Goal: Task Accomplishment & Management: Manage account settings

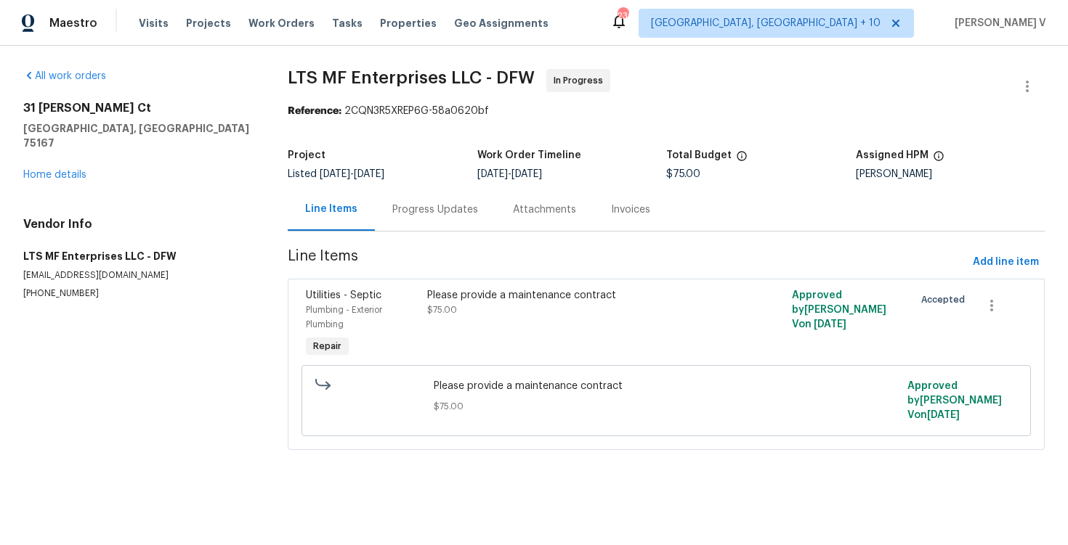
click at [373, 232] on section "LTS MF Enterprises LLC - DFW In Progress Reference: 2CQN3R5XREP6G-58a0620bf Pro…" at bounding box center [666, 268] width 757 height 399
click at [396, 222] on div "Progress Updates" at bounding box center [435, 209] width 121 height 43
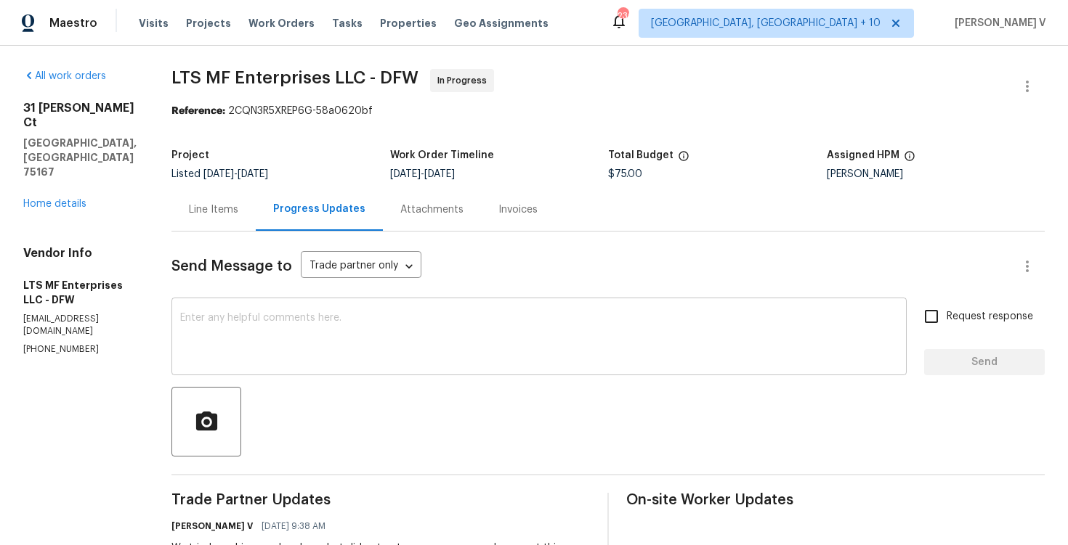
click at [352, 348] on textarea at bounding box center [539, 338] width 718 height 51
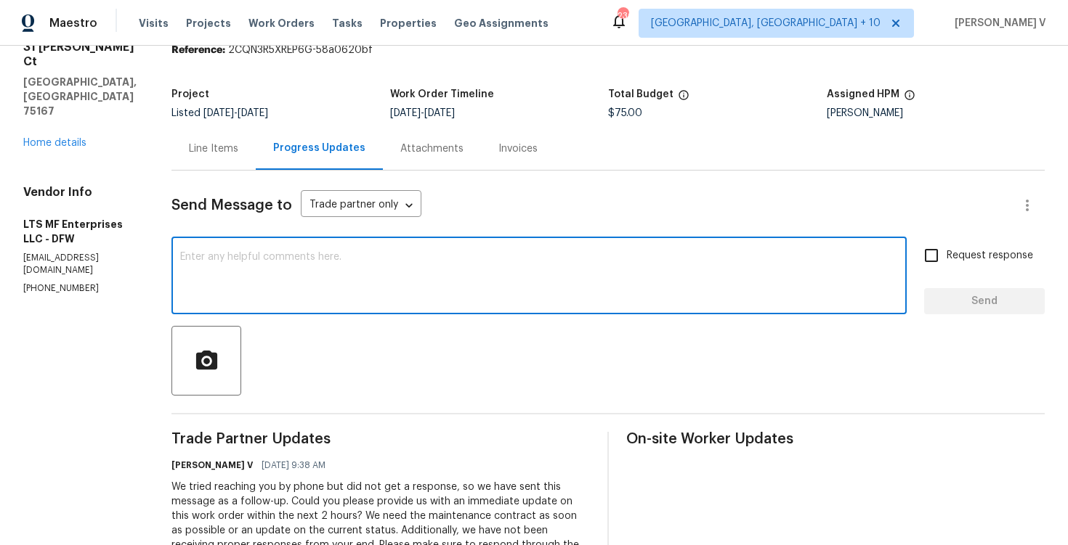
scroll to position [81, 0]
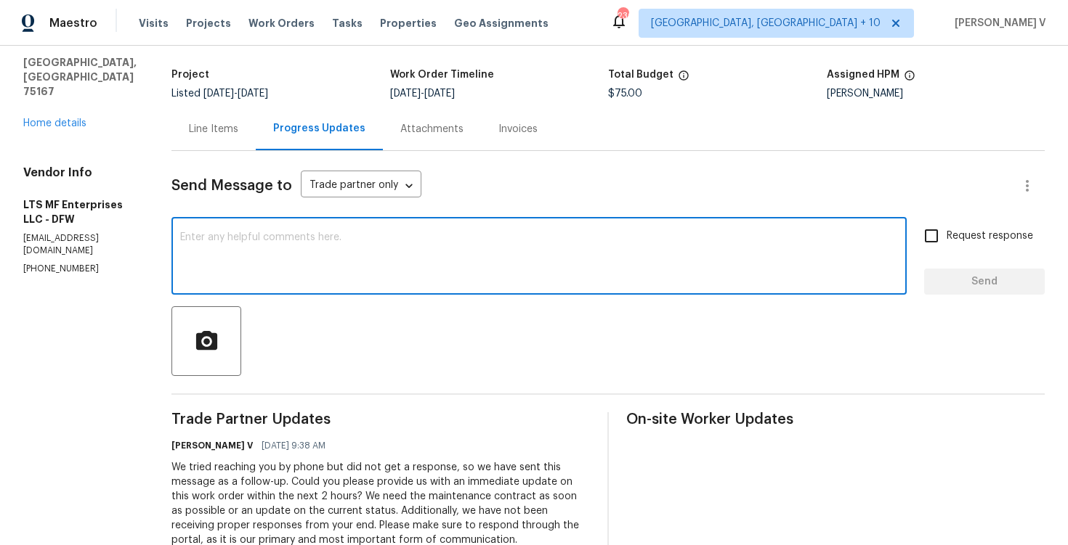
click at [180, 256] on textarea at bounding box center [539, 257] width 718 height 51
paste textarea "We cannot keep this dragging further. While we understand you may be waiting on…"
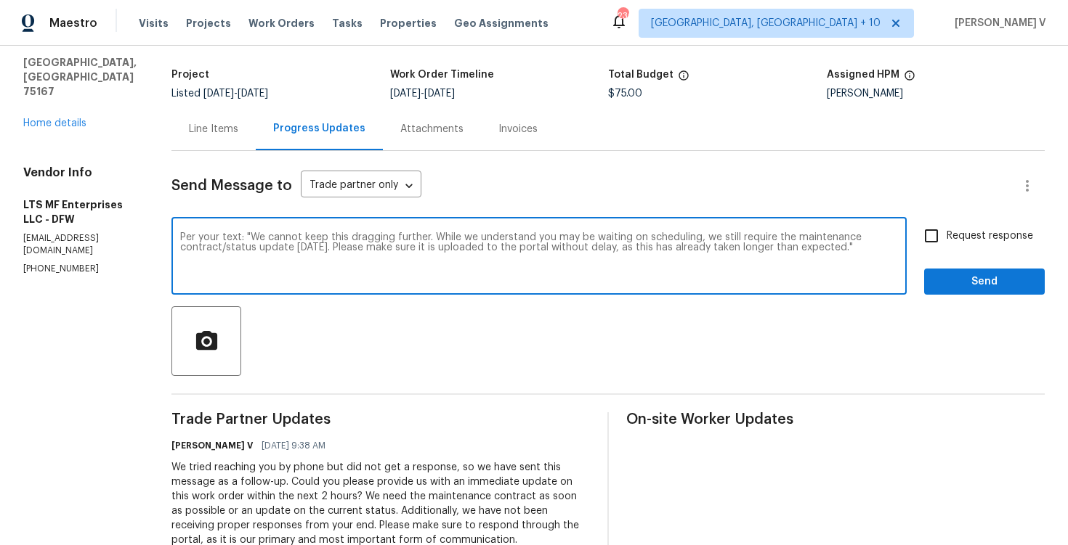
drag, startPoint x: 221, startPoint y: 234, endPoint x: 799, endPoint y: 251, distance: 578.4
click at [799, 251] on textarea "Per your text: "We cannot keep this dragging further. While we understand you m…" at bounding box center [539, 257] width 718 height 51
paste textarea "Should have it for us today we are at the mercy of their scheduling"
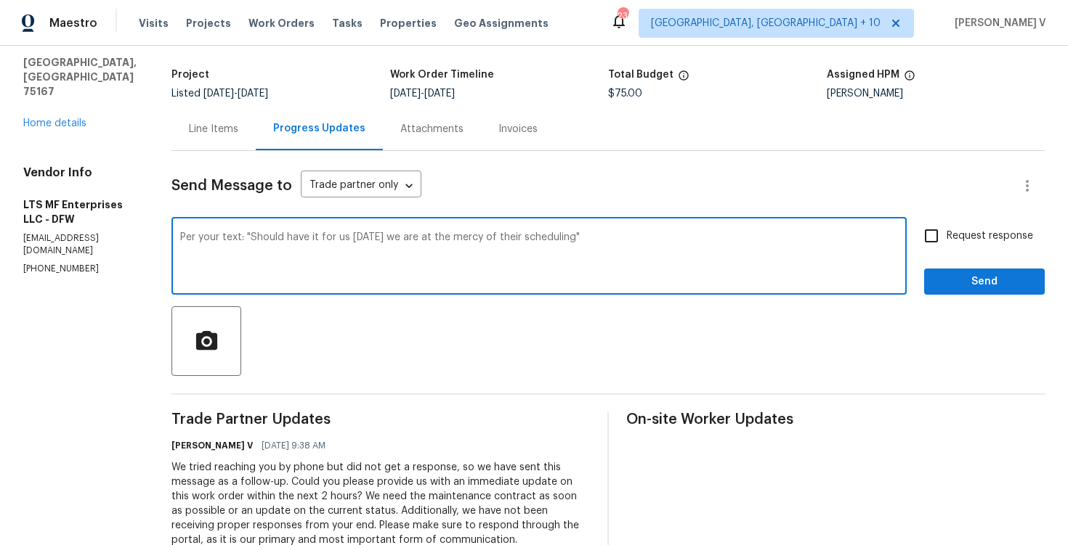
scroll to position [0, 0]
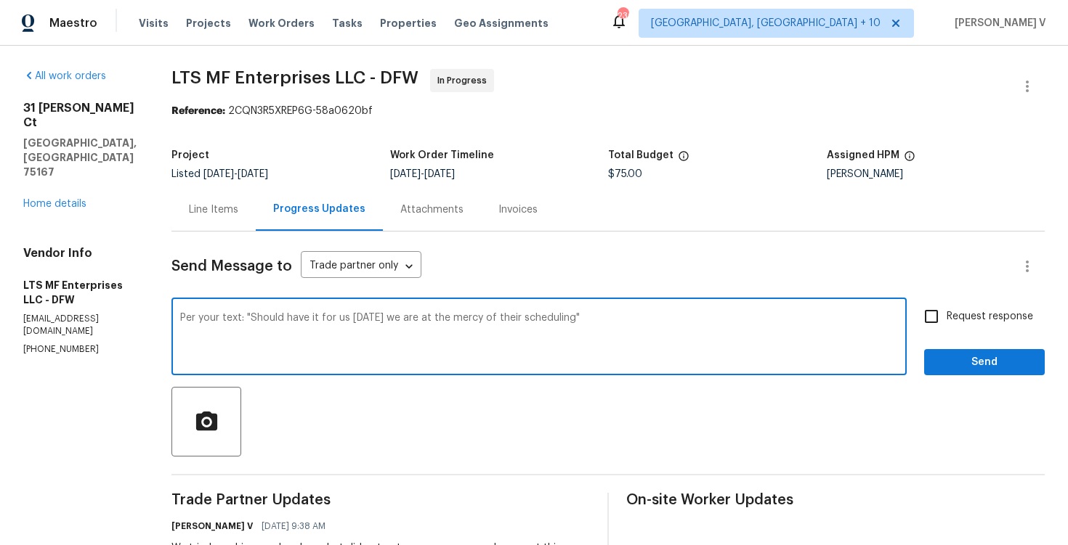
click at [0, 0] on div ". We" at bounding box center [0, 0] width 0 height 0
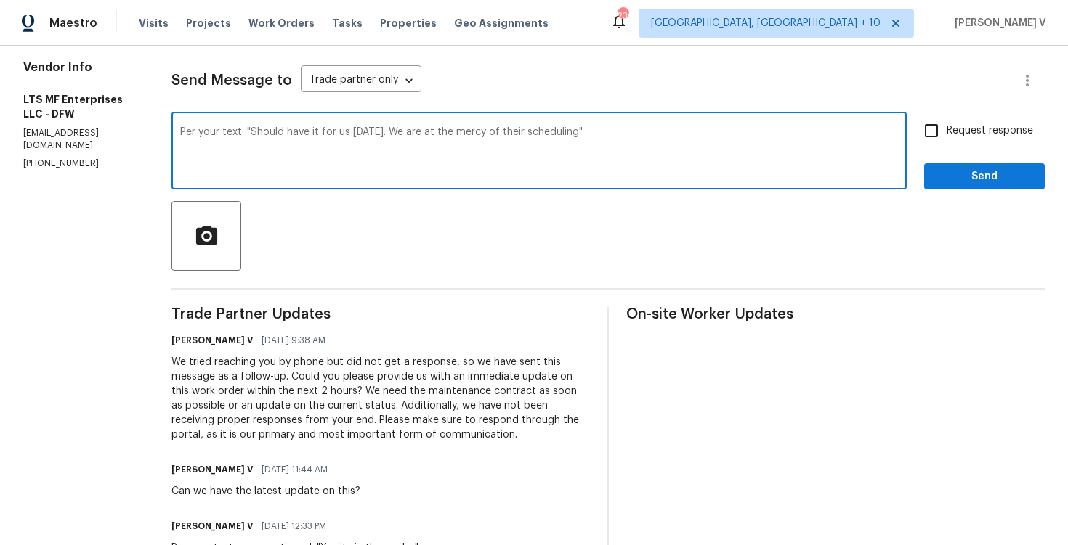
scroll to position [153, 0]
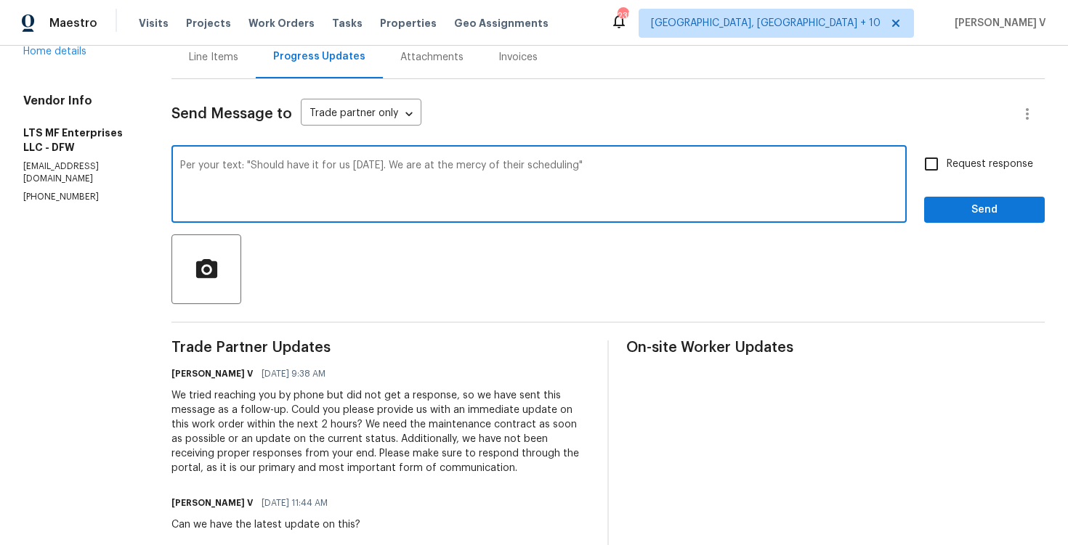
click at [323, 174] on textarea "Per your text: "Should have it for us today. We are at the mercy of their sched…" at bounding box center [539, 186] width 718 height 51
paste textarea "message, you mentioned: “Should have it for us today, we are at the mercy of th…"
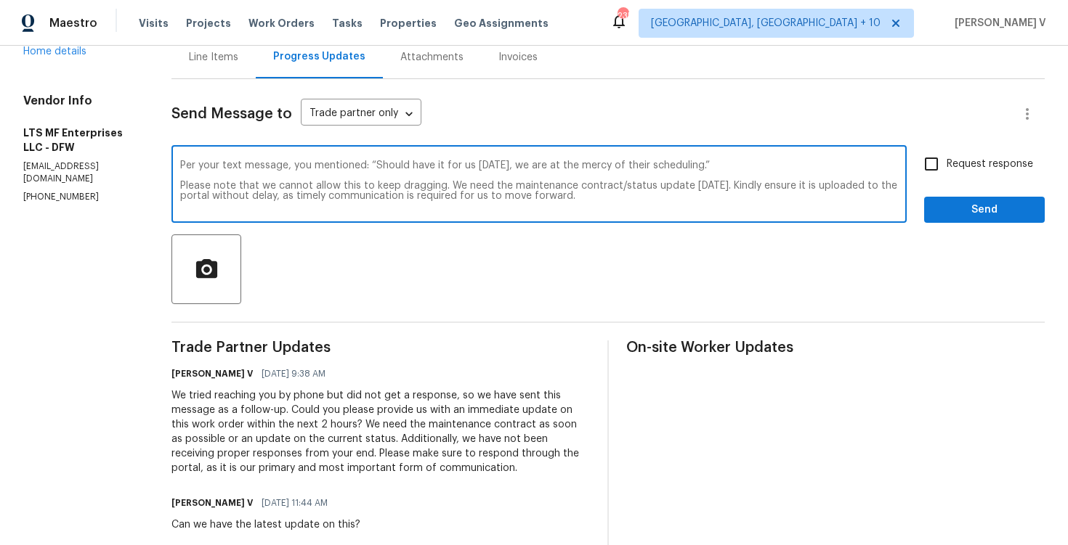
drag, startPoint x: 228, startPoint y: 185, endPoint x: 409, endPoint y: 185, distance: 180.8
click at [409, 185] on textarea "Per your text message, you mentioned: “Should have it for us today, we are at t…" at bounding box center [539, 186] width 718 height 51
click at [409, 184] on textarea "Per your text message, you mentioned: “Should have it for us today, we are at t…" at bounding box center [539, 186] width 718 height 51
drag, startPoint x: 412, startPoint y: 187, endPoint x: 142, endPoint y: 185, distance: 269.5
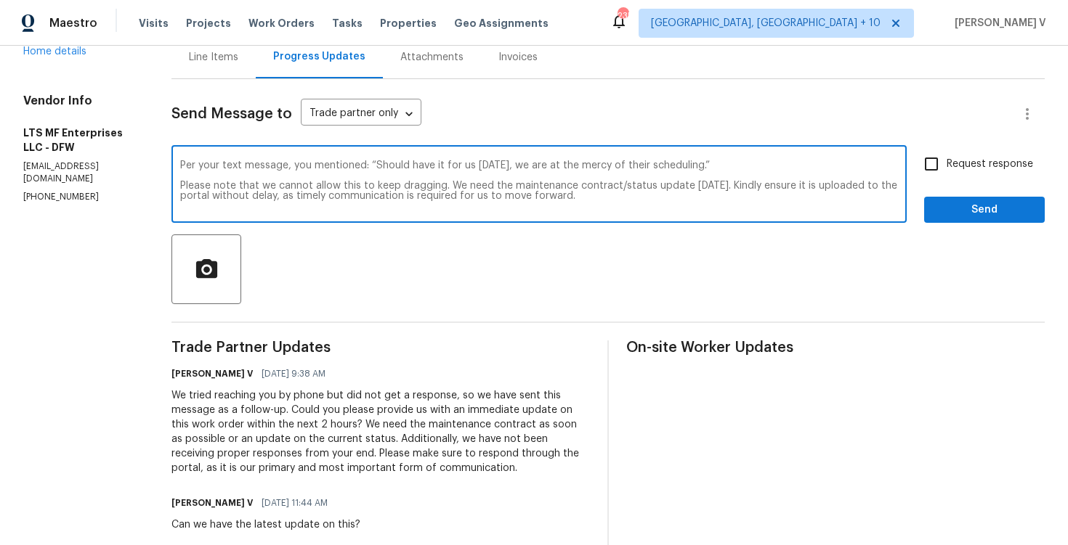
click at [171, 185] on div "Per your text message, you mentioned: “Should have it for us today, we are at t…" at bounding box center [538, 186] width 735 height 74
type textarea "Per your text message, you mentioned: “Should have it for us today, we are at t…"
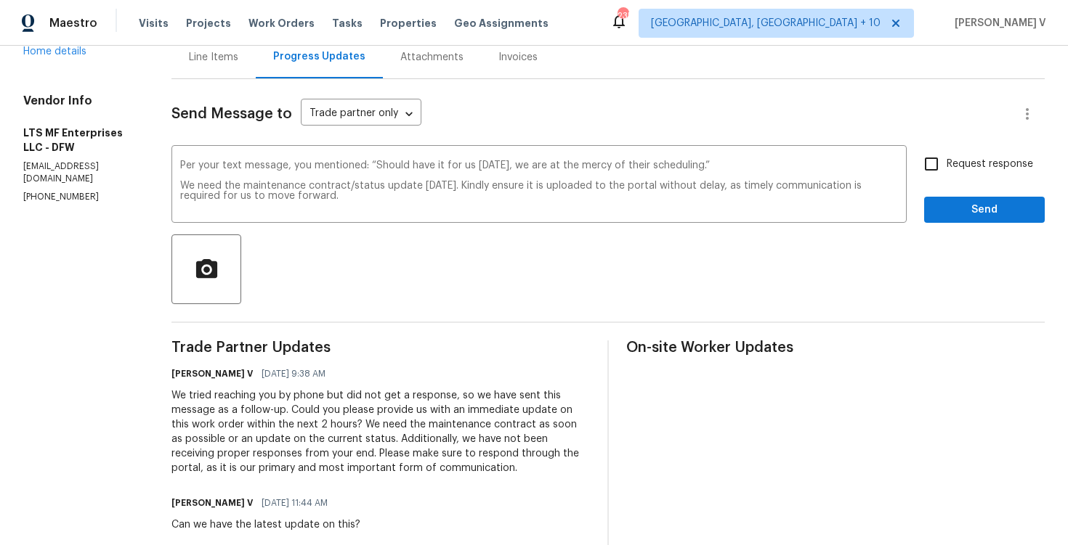
click at [959, 175] on label "Request response" at bounding box center [974, 164] width 117 height 31
click at [946, 175] on input "Request response" at bounding box center [931, 164] width 31 height 31
checkbox input "true"
click at [961, 212] on span "Send" at bounding box center [983, 210] width 97 height 18
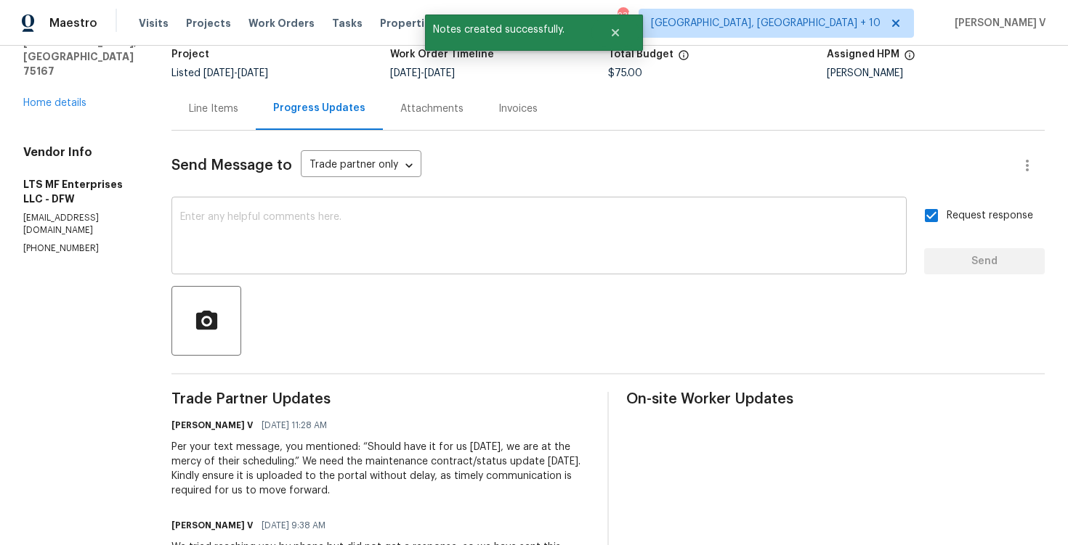
scroll to position [164, 0]
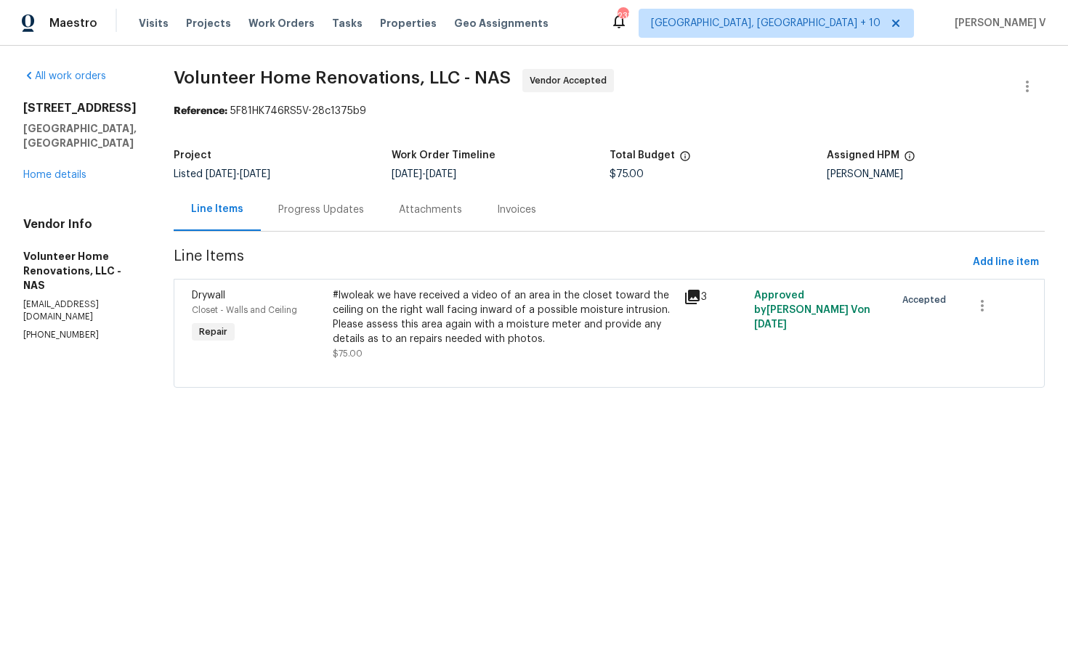
click at [355, 200] on div "Progress Updates" at bounding box center [321, 209] width 121 height 43
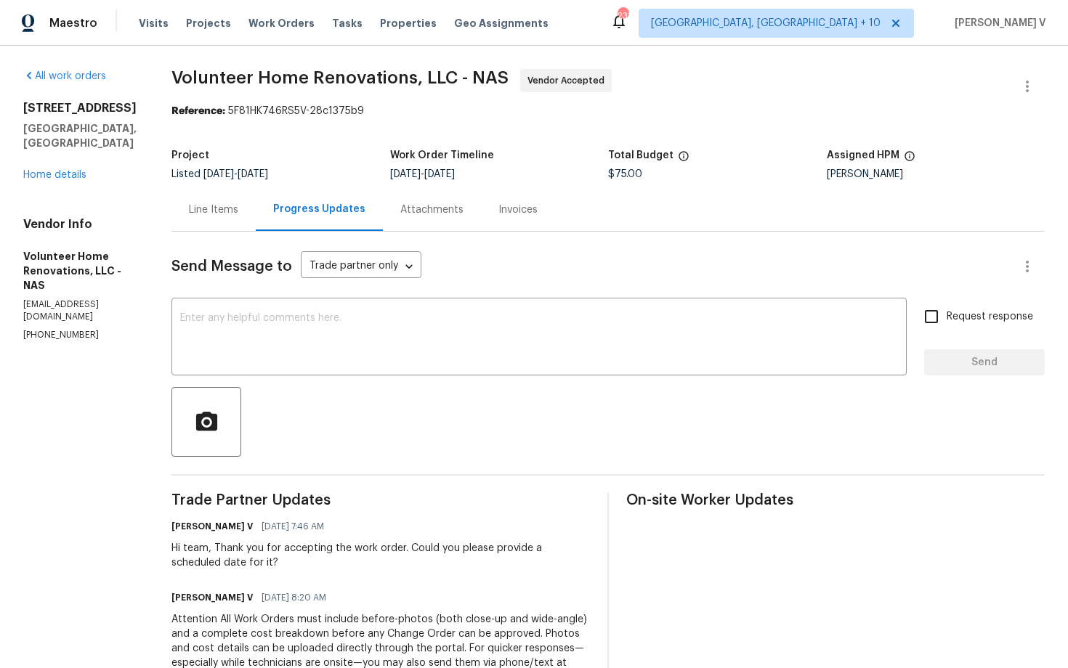
click at [49, 329] on p "(615) 983-2280" at bounding box center [79, 335] width 113 height 12
copy p "(615) 983-2280"
drag, startPoint x: 261, startPoint y: 543, endPoint x: 324, endPoint y: 567, distance: 67.3
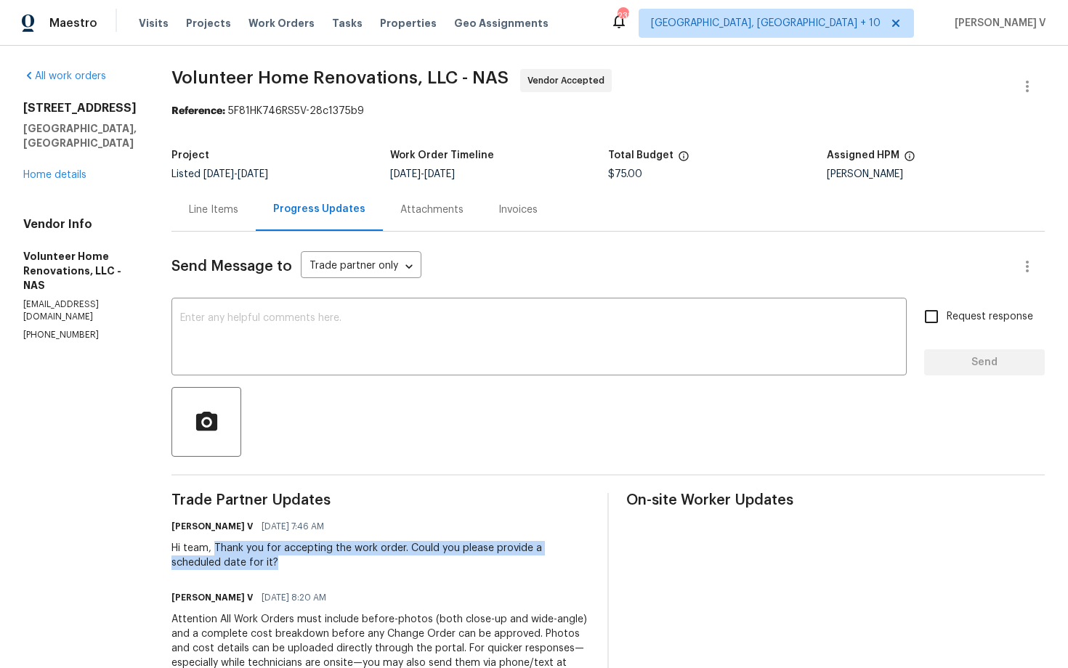
click at [325, 567] on div "Hi team, Thank you for accepting the work order. Could you please provide a sch…" at bounding box center [380, 555] width 418 height 29
copy div "Thank you for accepting the work order. Could you please provide a scheduled da…"
click at [46, 170] on link "Home details" at bounding box center [54, 175] width 63 height 10
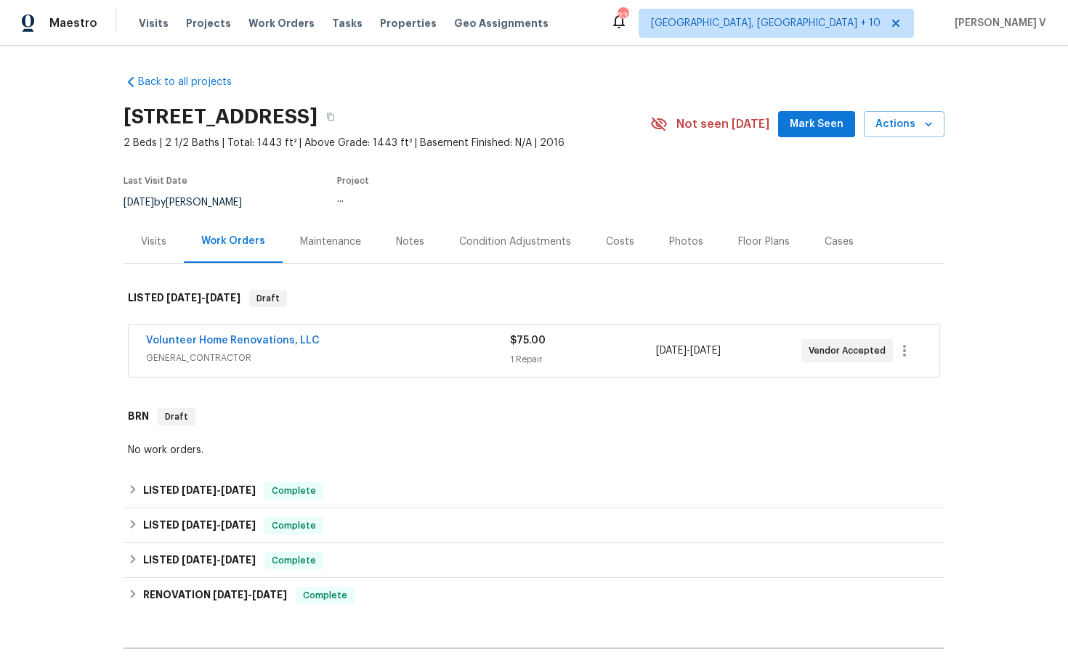
click at [317, 121] on h2 "600 Villa Pl, Lebanon, TN 37090" at bounding box center [220, 117] width 194 height 15
click at [334, 119] on icon "button" at bounding box center [330, 117] width 7 height 8
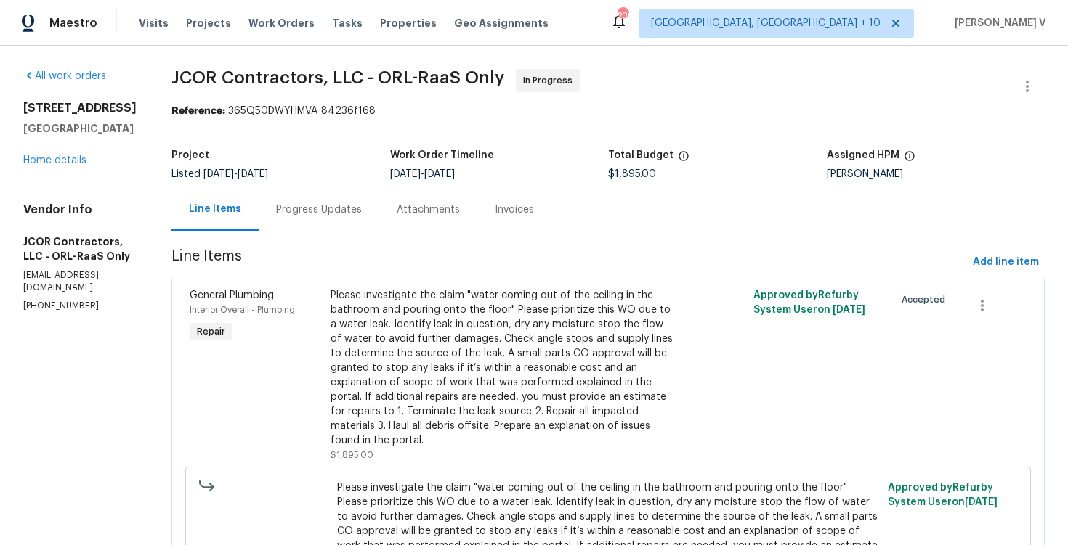
click at [302, 220] on div "Progress Updates" at bounding box center [319, 209] width 121 height 43
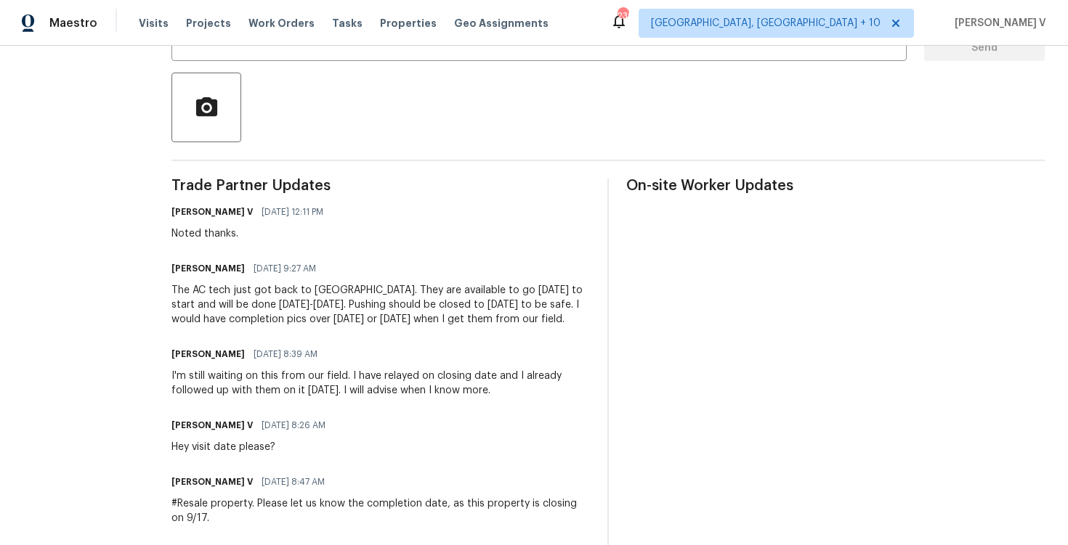
scroll to position [446, 0]
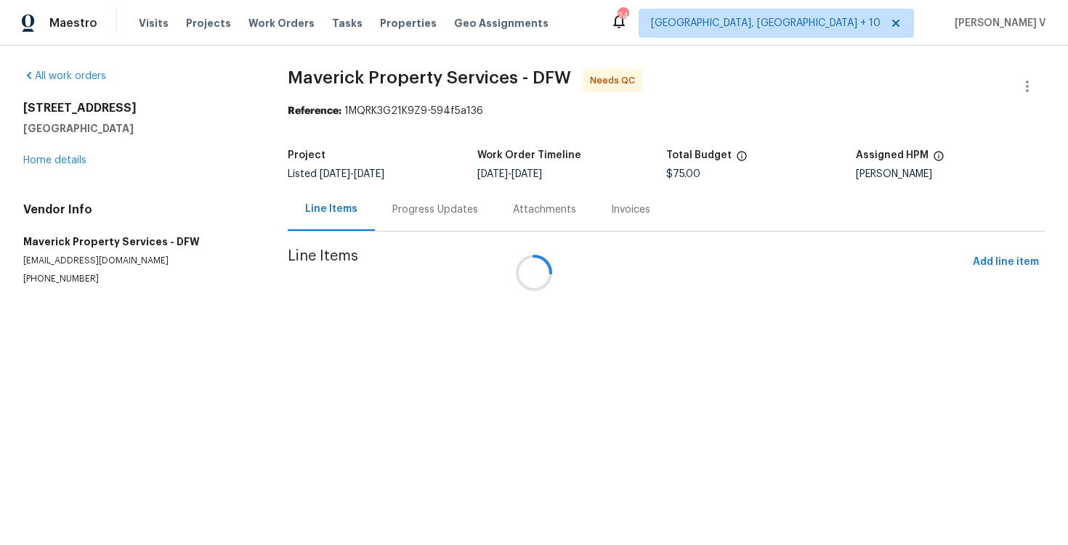
click at [426, 224] on div "Progress Updates" at bounding box center [435, 209] width 121 height 43
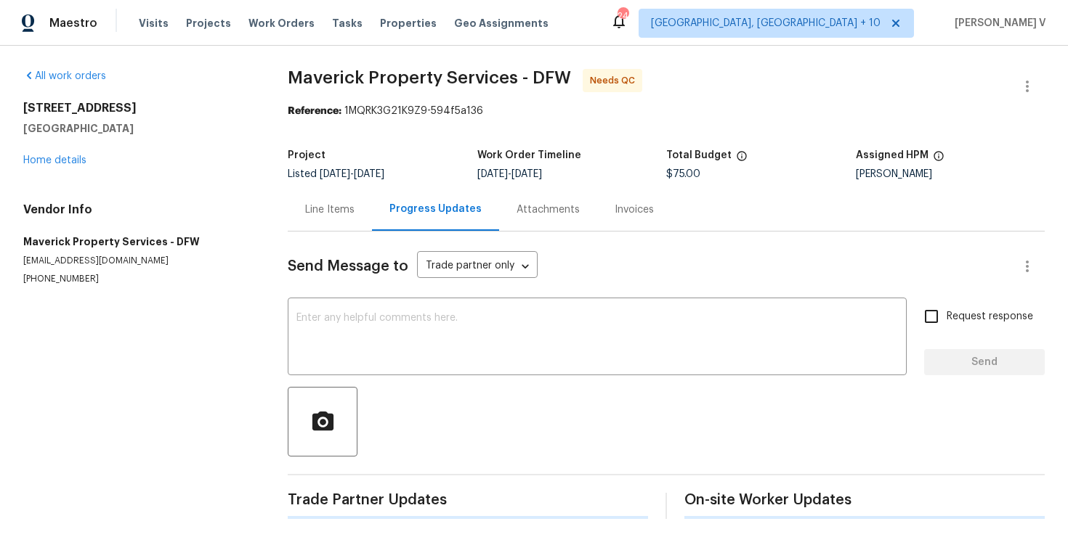
click at [426, 224] on div "Progress Updates" at bounding box center [435, 209] width 127 height 43
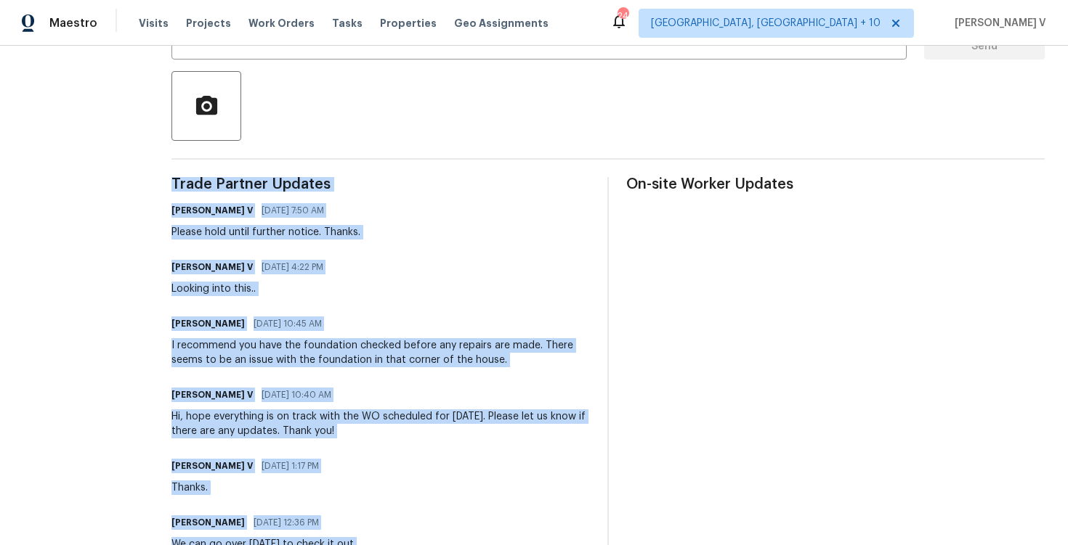
scroll to position [693, 0]
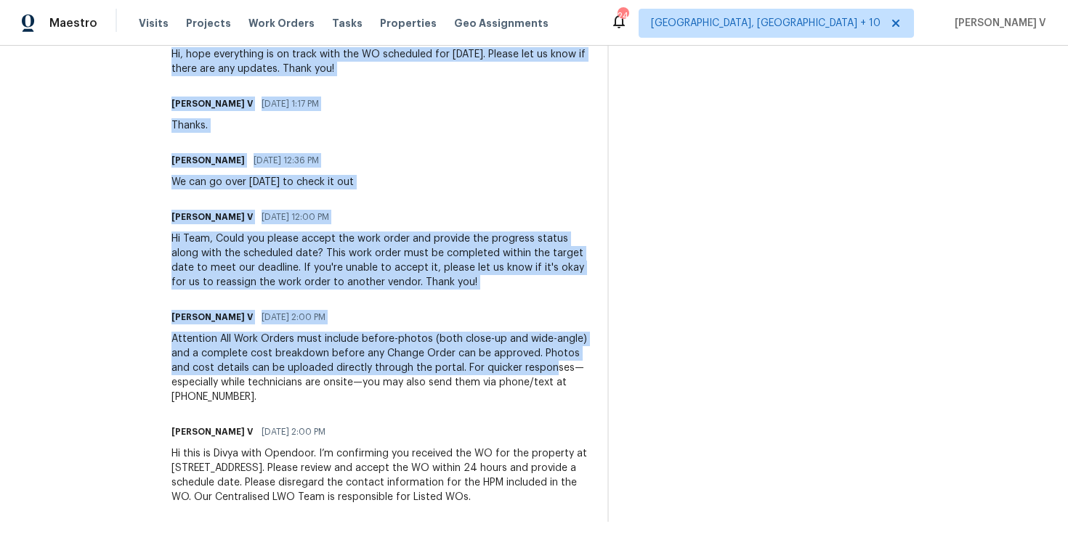
drag, startPoint x: 229, startPoint y: 171, endPoint x: 325, endPoint y: 604, distance: 442.7
click at [325, 545] on html "Maestro Visits Projects Work Orders Tasks Properties Geo Assignments 240 Cincin…" at bounding box center [534, 272] width 1068 height 545
copy div "Trade Partner Updates Divya Dharshini V 09/09/2025 7:50 AM Please hold until fu…"
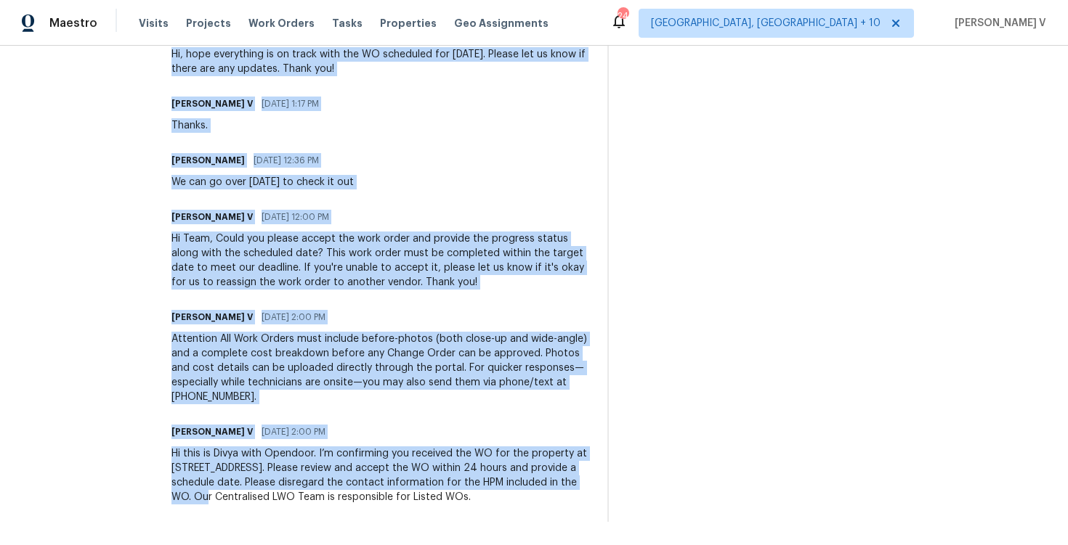
drag, startPoint x: 227, startPoint y: 73, endPoint x: 373, endPoint y: 604, distance: 549.9
click at [373, 545] on html "Maestro Visits Projects Work Orders Tasks Properties Geo Assignments 240 Cincin…" at bounding box center [534, 272] width 1068 height 545
copy section "Maverick Property Services - DFW Needs QC Reference: 1MQRK3G21K9Z9-594f5a136 Pr…"
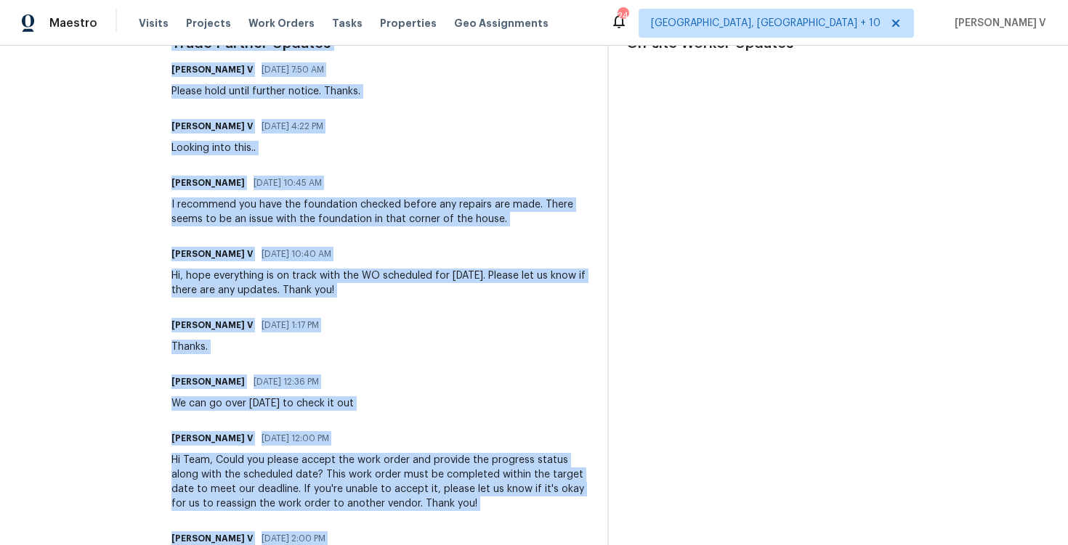
scroll to position [519, 0]
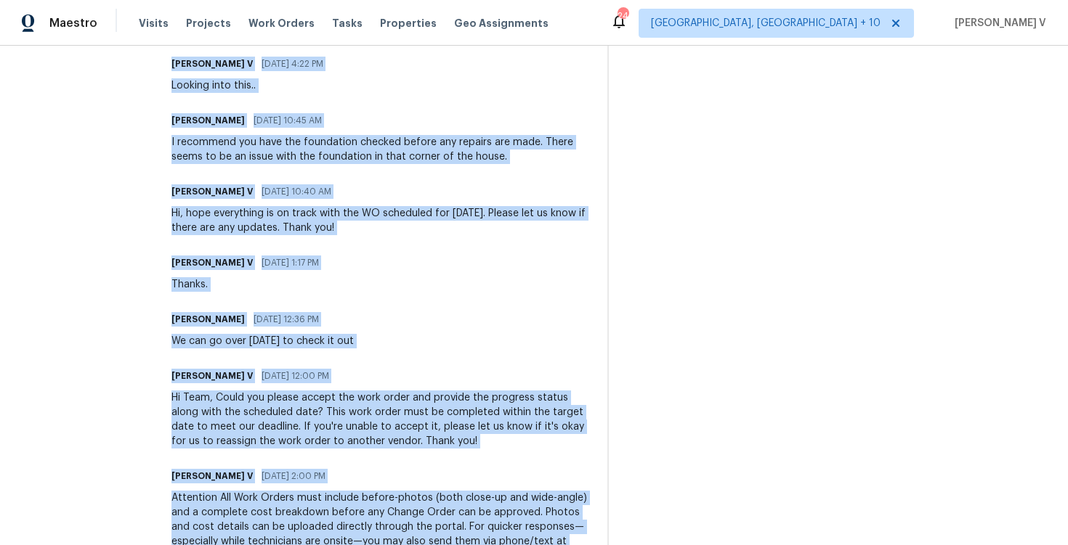
click at [319, 314] on span "09/05/2025 12:36 PM" at bounding box center [285, 319] width 65 height 15
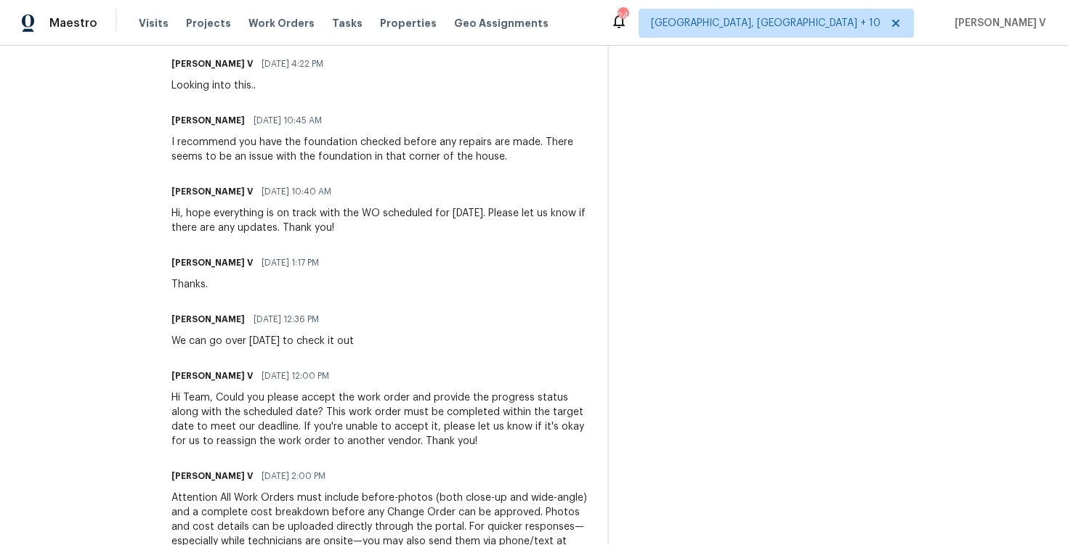
click at [328, 153] on div "I recommend you have the foundation checked before any repairs are made. There …" at bounding box center [380, 149] width 418 height 29
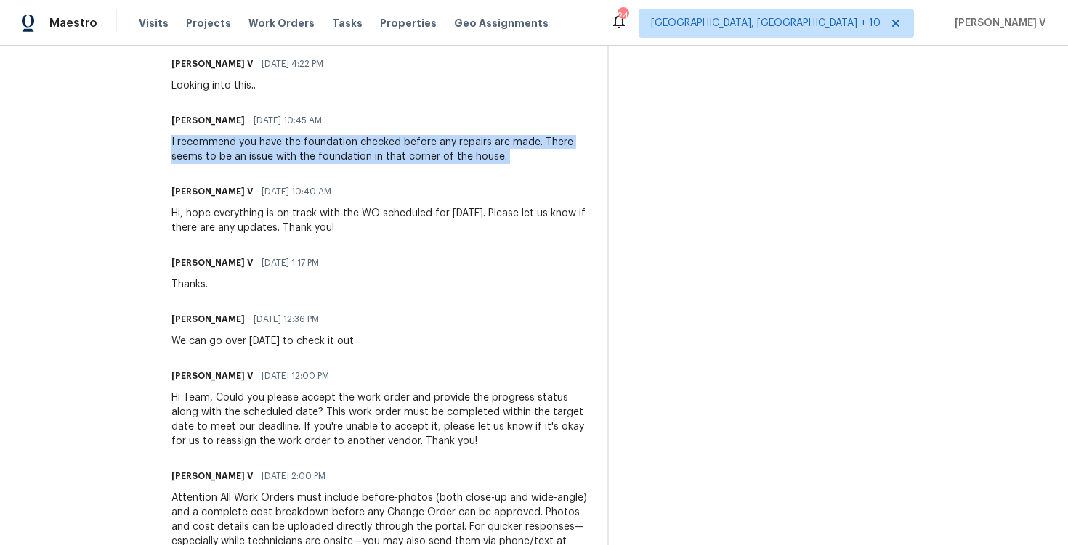
copy div "I recommend you have the foundation checked before any repairs are made. There …"
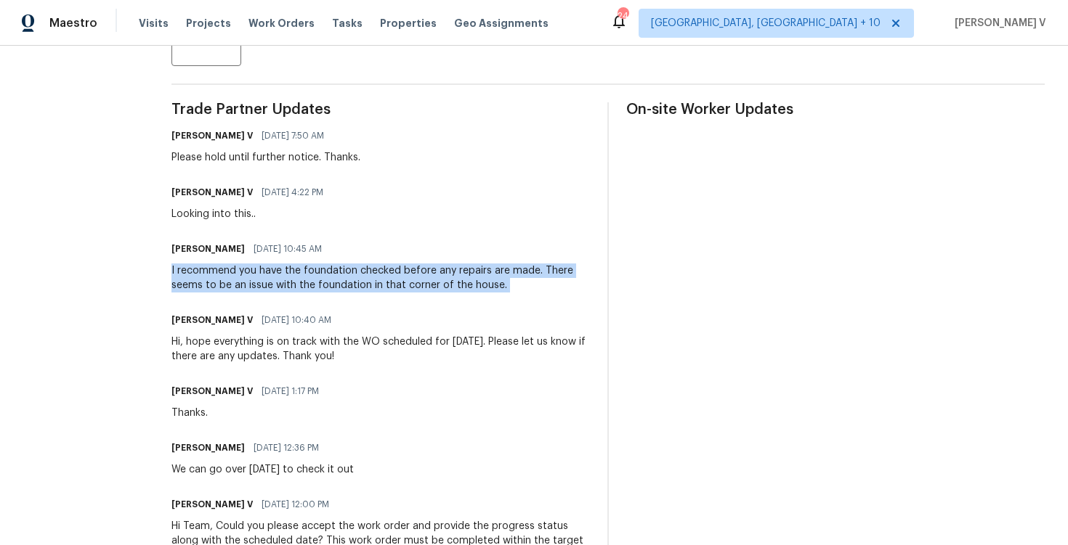
scroll to position [0, 0]
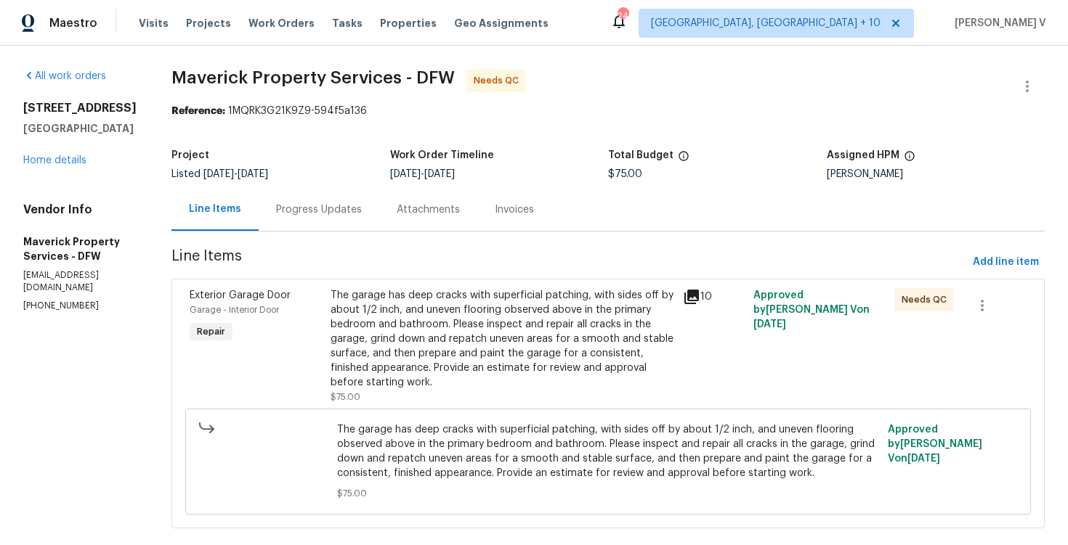
click at [362, 216] on div "Progress Updates" at bounding box center [319, 210] width 86 height 15
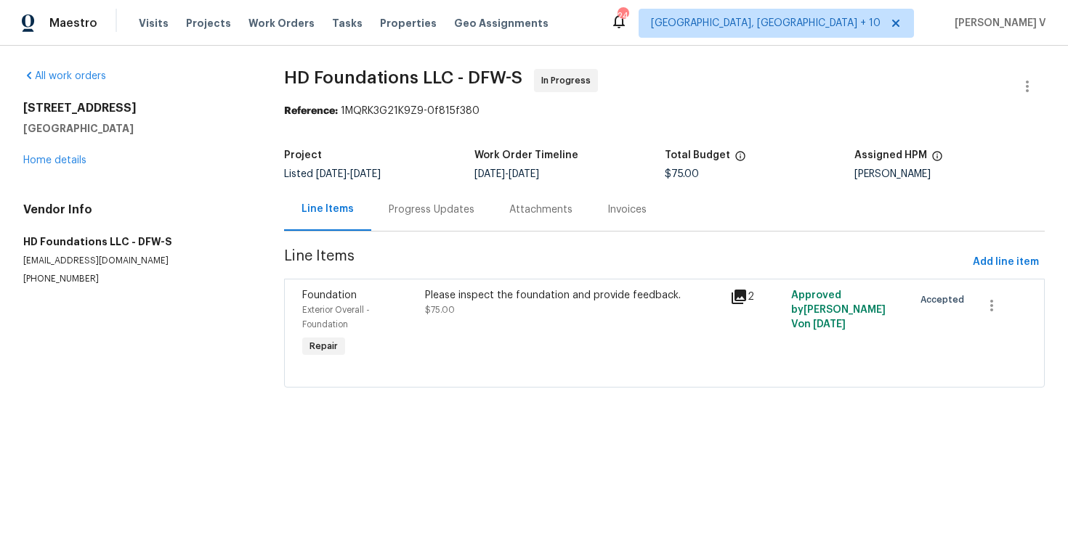
click at [370, 178] on span "[DATE]" at bounding box center [365, 174] width 31 height 10
click at [385, 203] on div "Progress Updates" at bounding box center [431, 209] width 121 height 43
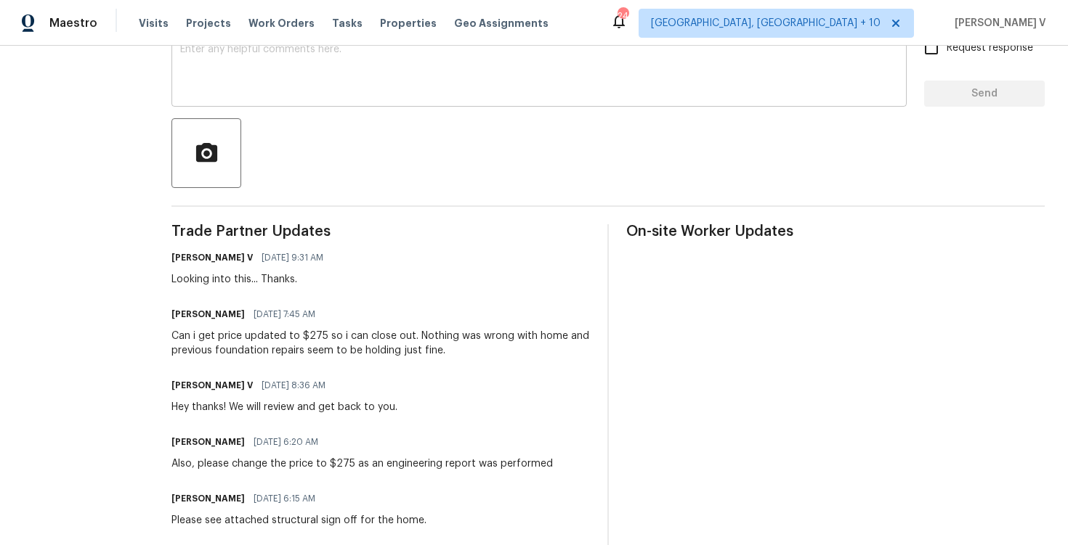
scroll to position [97, 0]
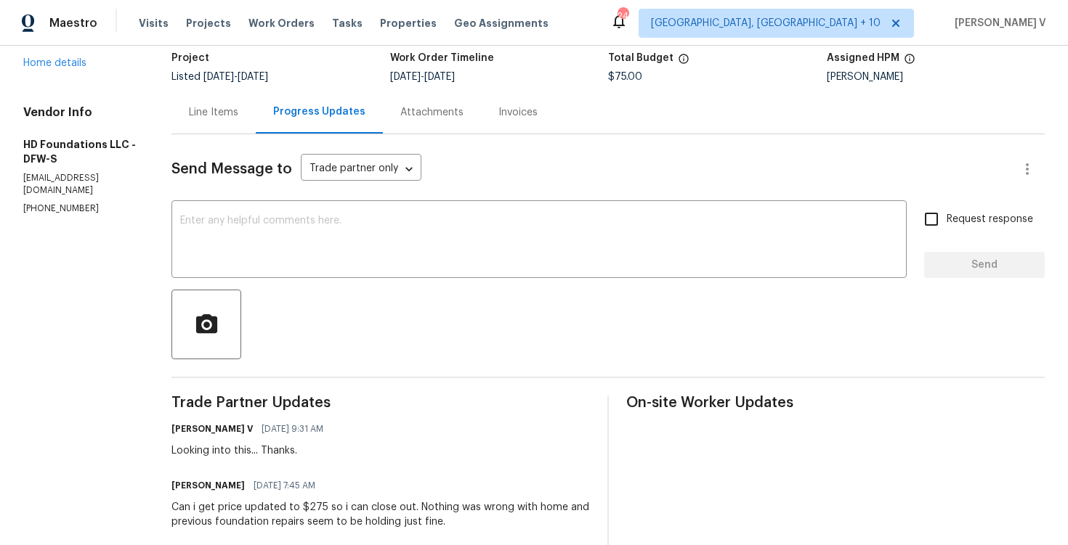
click at [232, 128] on div "Line Items" at bounding box center [213, 112] width 84 height 43
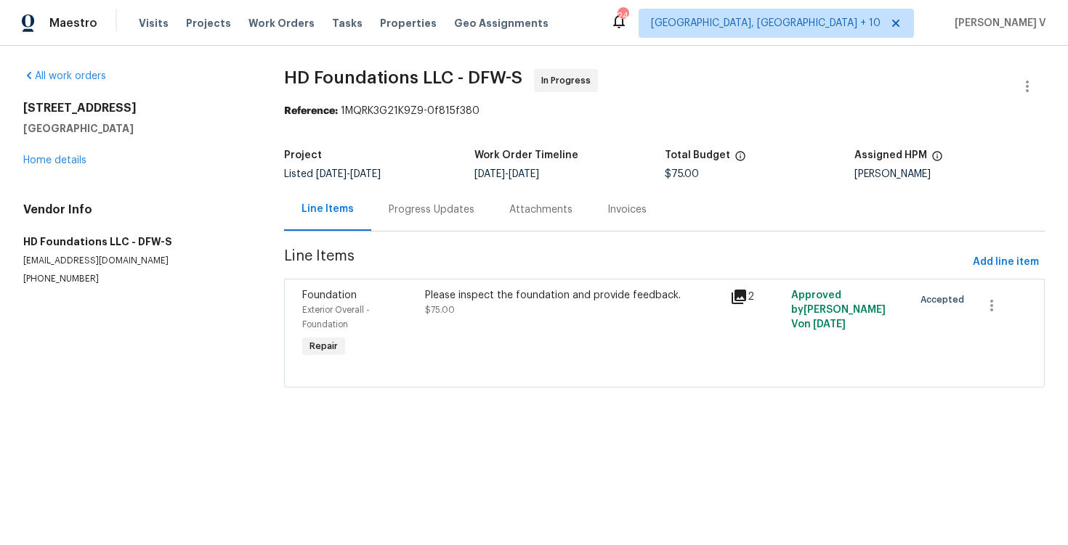
click at [464, 301] on div "Please inspect the foundation and provide feedback." at bounding box center [573, 295] width 296 height 15
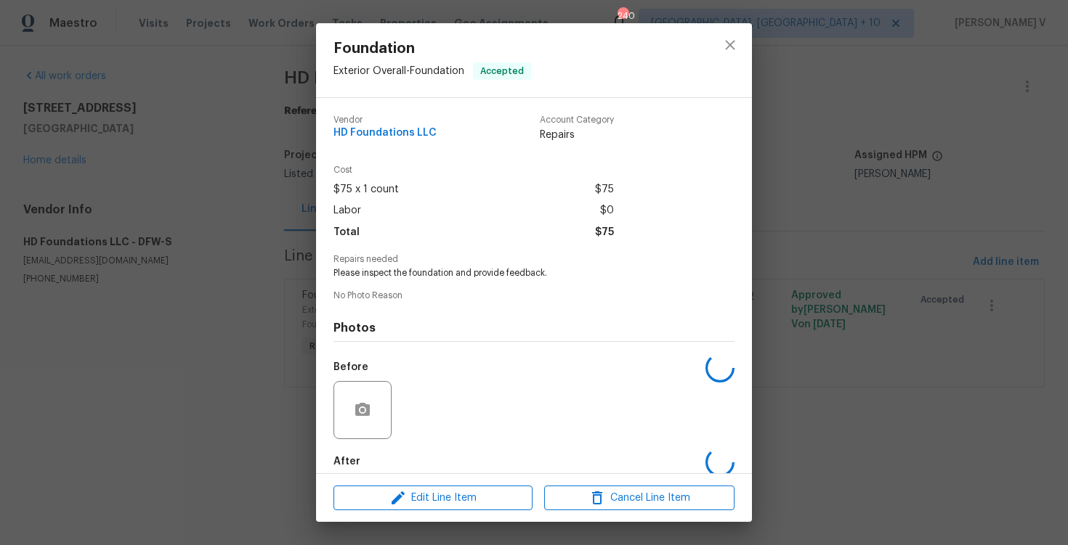
scroll to position [75, 0]
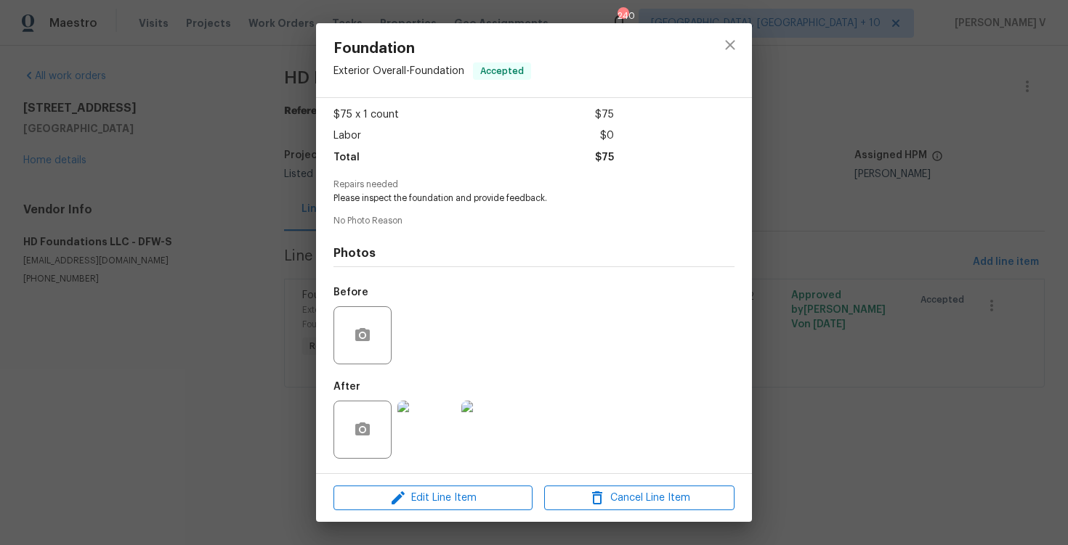
click at [440, 479] on div "Edit Line Item Cancel Line Item" at bounding box center [534, 498] width 436 height 49
click at [433, 487] on button "Edit Line Item" at bounding box center [432, 498] width 199 height 25
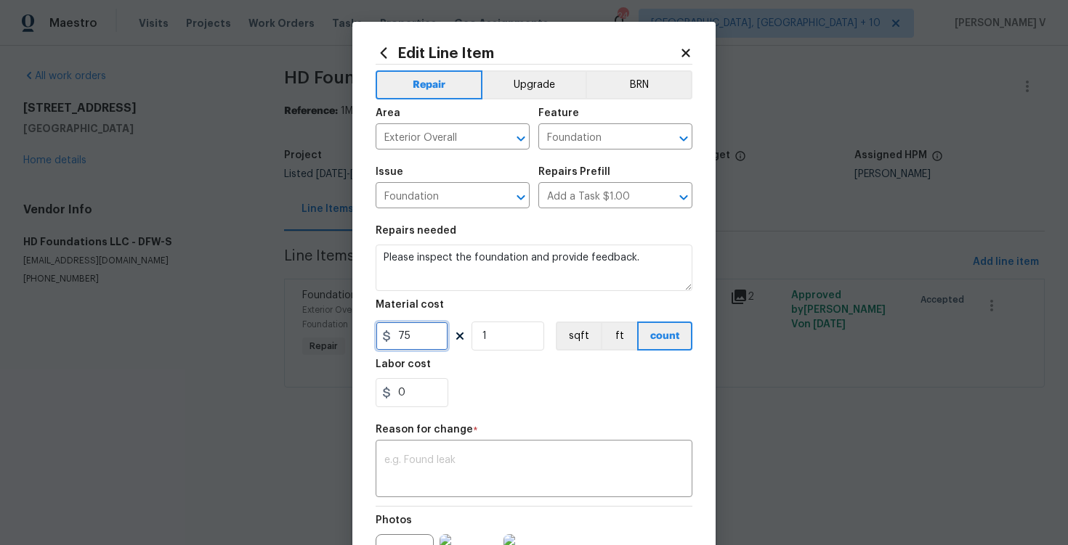
click at [394, 338] on input "75" at bounding box center [411, 336] width 73 height 29
type input "275"
click at [483, 463] on textarea at bounding box center [533, 470] width 299 height 31
paste textarea "(DV) Updated cost per BR team approval."
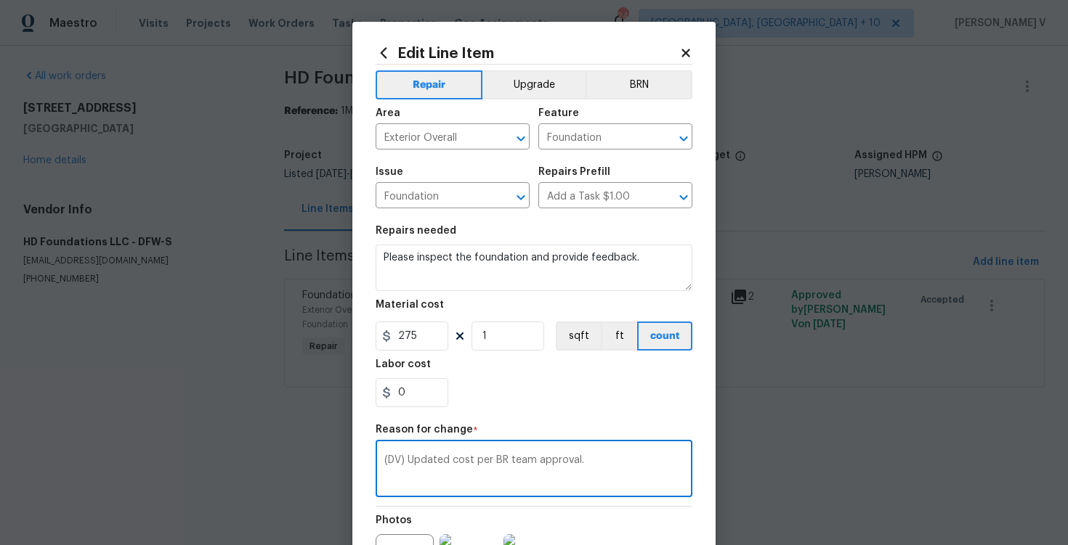
scroll to position [171, 0]
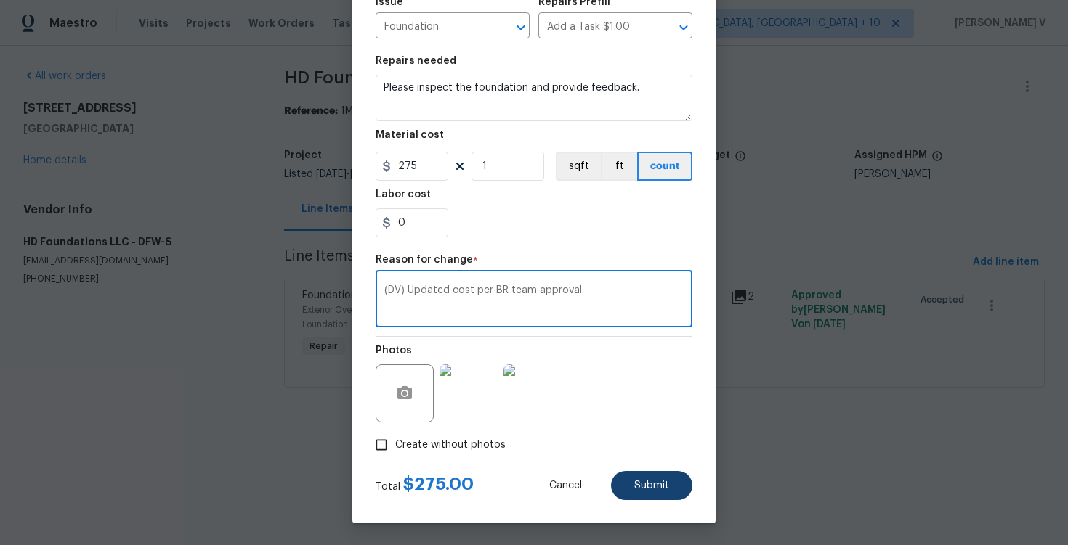
type textarea "(DV) Updated cost per BR team approval."
click at [662, 494] on button "Submit" at bounding box center [651, 485] width 81 height 29
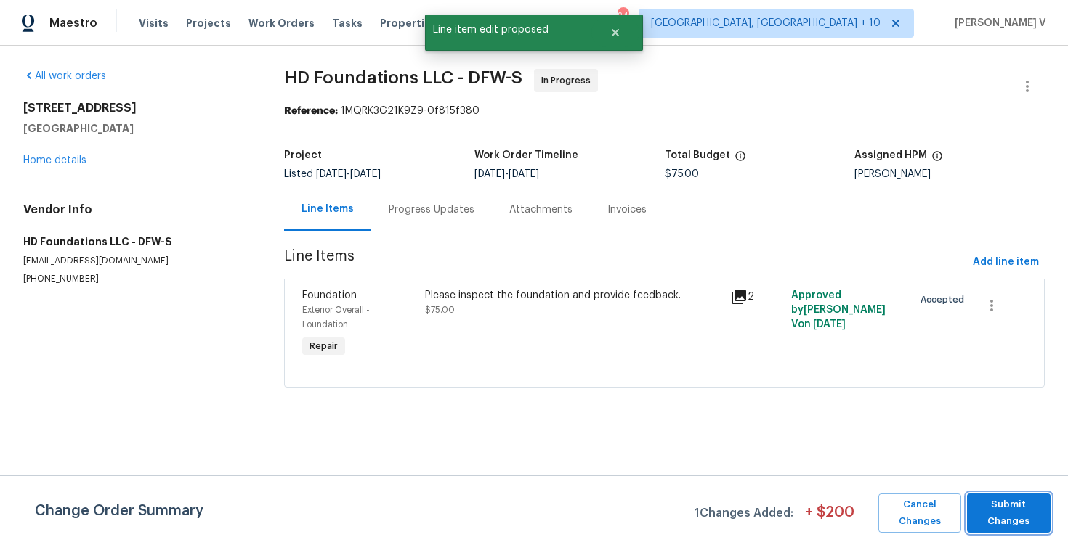
scroll to position [0, 0]
click at [986, 500] on span "Submit Changes" at bounding box center [1008, 513] width 69 height 33
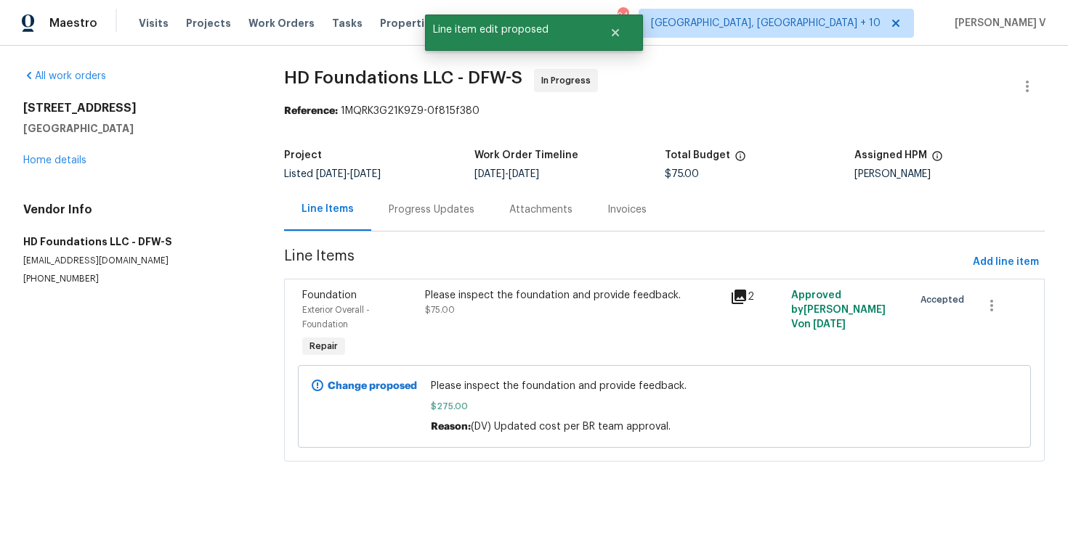
click at [426, 224] on div "Progress Updates" at bounding box center [431, 209] width 121 height 43
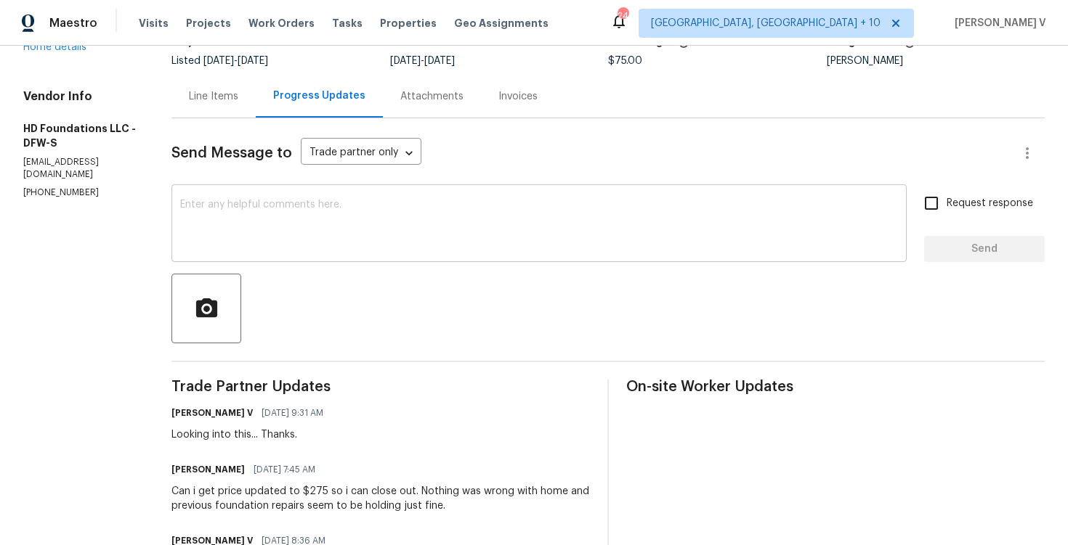
scroll to position [110, 0]
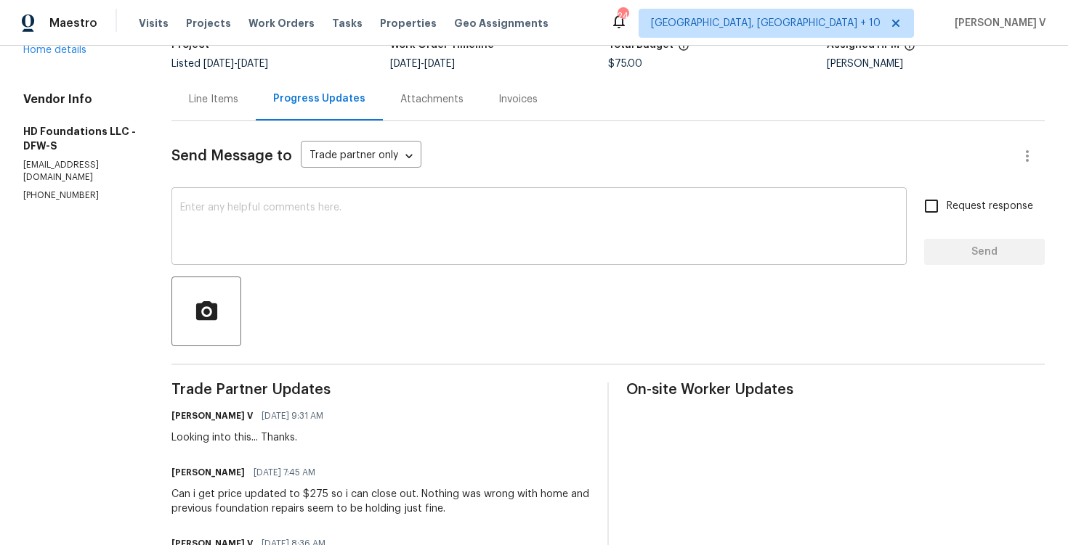
click at [253, 225] on textarea at bounding box center [539, 228] width 718 height 51
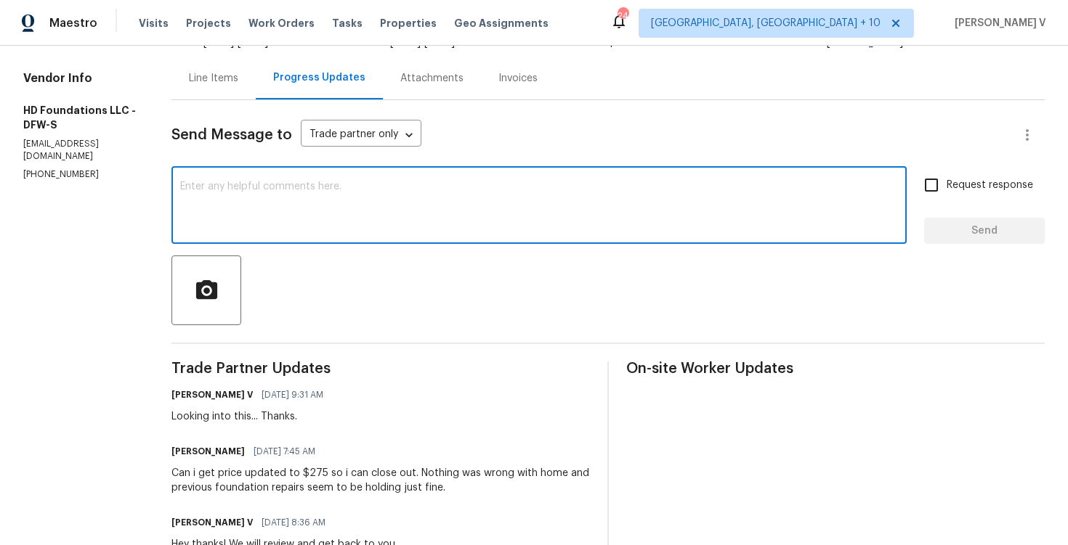
scroll to position [132, 0]
click at [309, 201] on textarea at bounding box center [539, 206] width 718 height 51
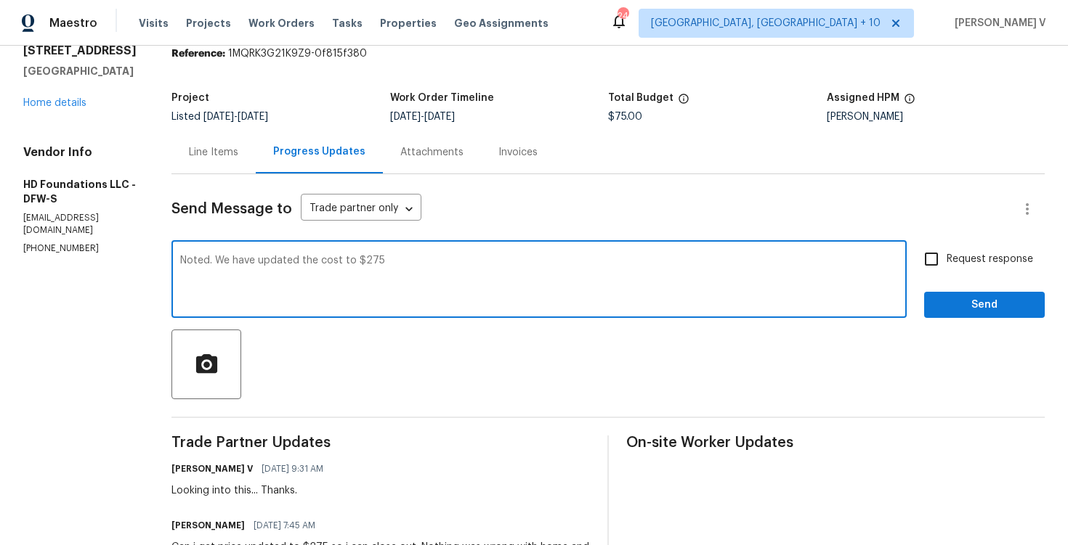
scroll to position [58, 0]
type textarea "Noted. We have updated the cost to $275. Please movethe WO for [GEOGRAPHIC_DATA…"
click at [946, 260] on input "Request response" at bounding box center [931, 258] width 31 height 31
checkbox input "true"
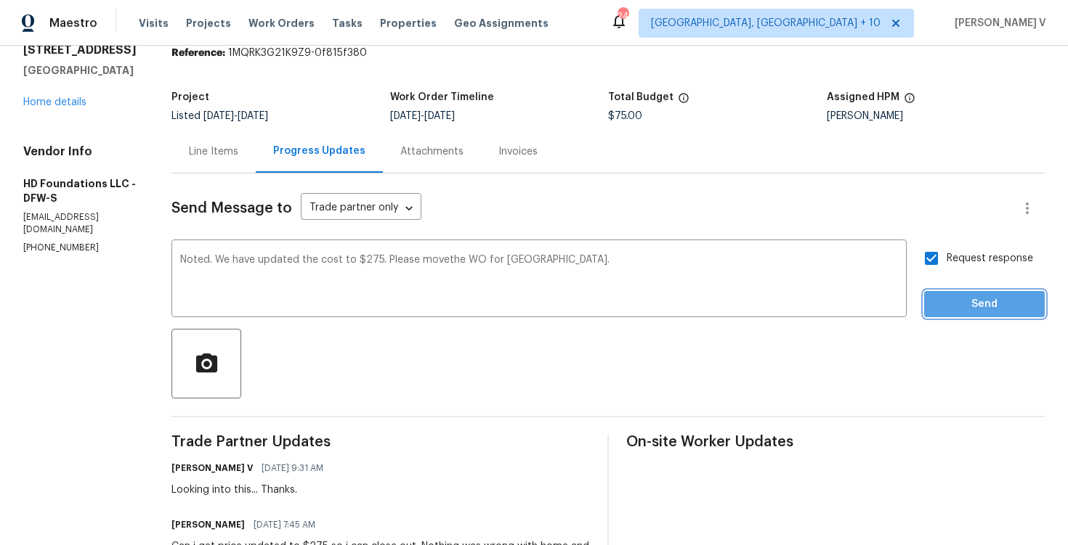
click at [954, 312] on span "Send" at bounding box center [983, 305] width 97 height 18
